Goal: Use online tool/utility: Utilize a website feature to perform a specific function

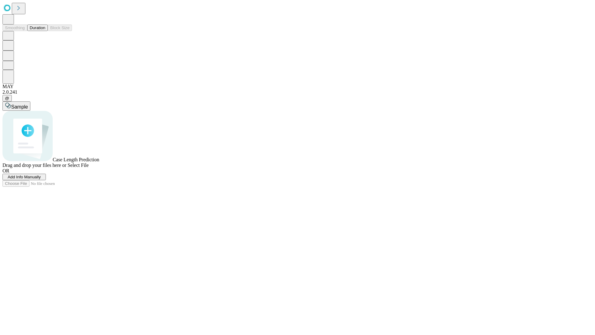
click at [89, 168] on span "Select File" at bounding box center [78, 164] width 21 height 5
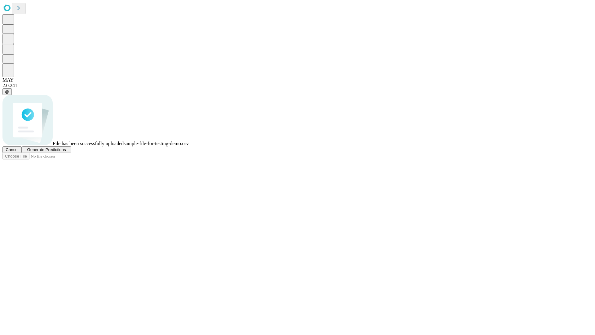
click at [66, 152] on span "Generate Predictions" at bounding box center [46, 149] width 39 height 5
